Goal: Go to known website: Go to known website

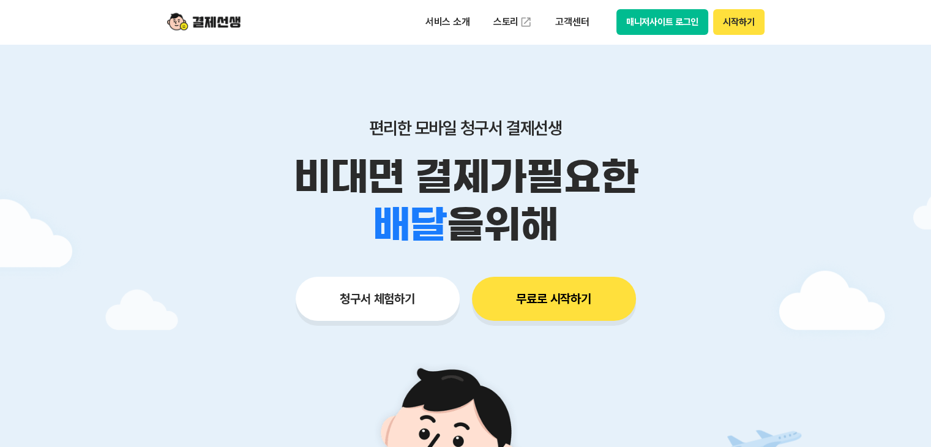
click at [693, 28] on button "매니저사이트 로그인" at bounding box center [663, 22] width 92 height 26
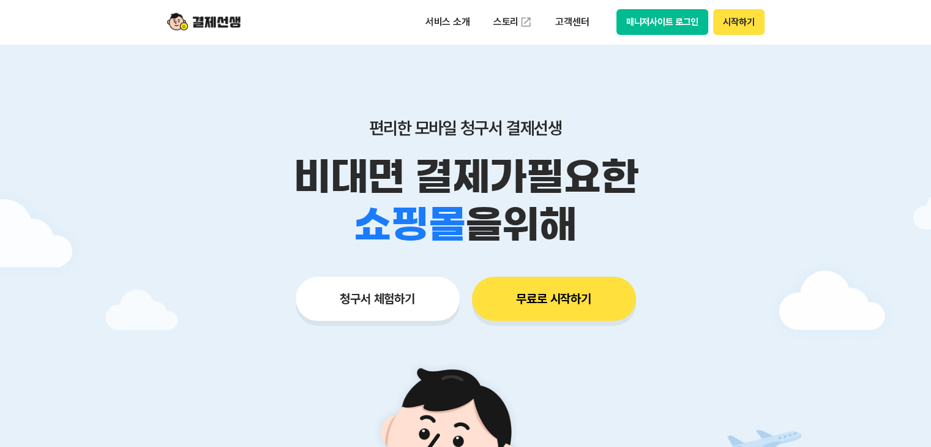
click at [691, 26] on button "매니저사이트 로그인" at bounding box center [663, 22] width 92 height 26
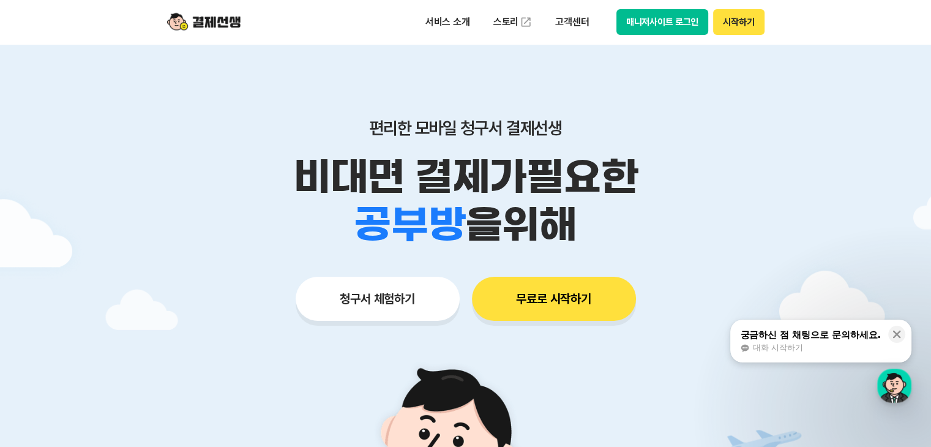
click at [669, 23] on button "매니저사이트 로그인" at bounding box center [663, 22] width 92 height 26
click at [653, 20] on button "매니저사이트 로그인" at bounding box center [663, 22] width 92 height 26
click at [649, 18] on button "매니저사이트 로그인" at bounding box center [663, 22] width 92 height 26
